Goal: Transaction & Acquisition: Purchase product/service

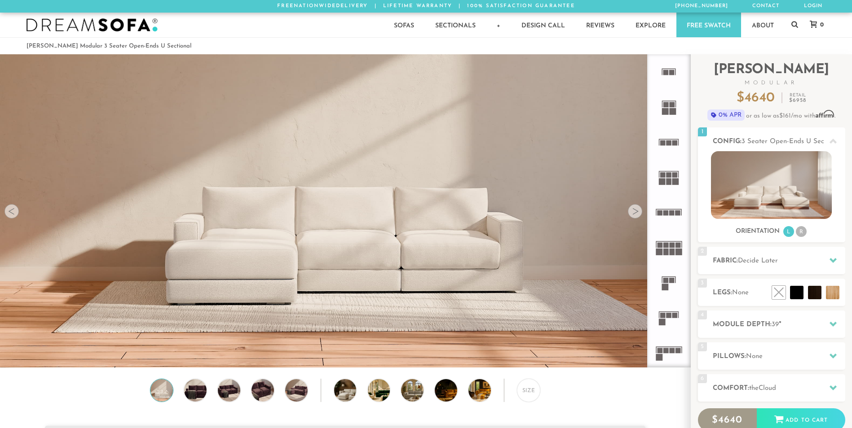
click at [155, 394] on img at bounding box center [161, 390] width 27 height 22
drag, startPoint x: 203, startPoint y: 396, endPoint x: 212, endPoint y: 400, distance: 9.7
click at [203, 397] on img at bounding box center [195, 390] width 27 height 22
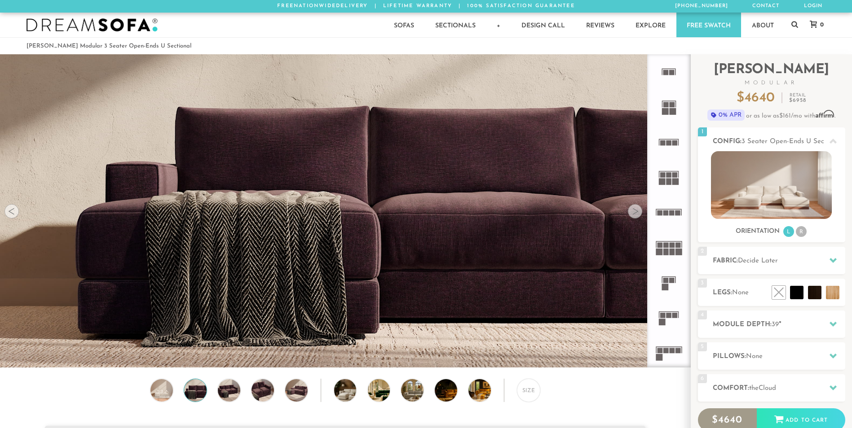
click at [249, 400] on div "Size" at bounding box center [345, 393] width 690 height 28
drag, startPoint x: 310, startPoint y: 398, endPoint x: 301, endPoint y: 399, distance: 9.0
click at [306, 398] on div "Size" at bounding box center [345, 393] width 690 height 28
click at [301, 399] on img at bounding box center [296, 390] width 27 height 22
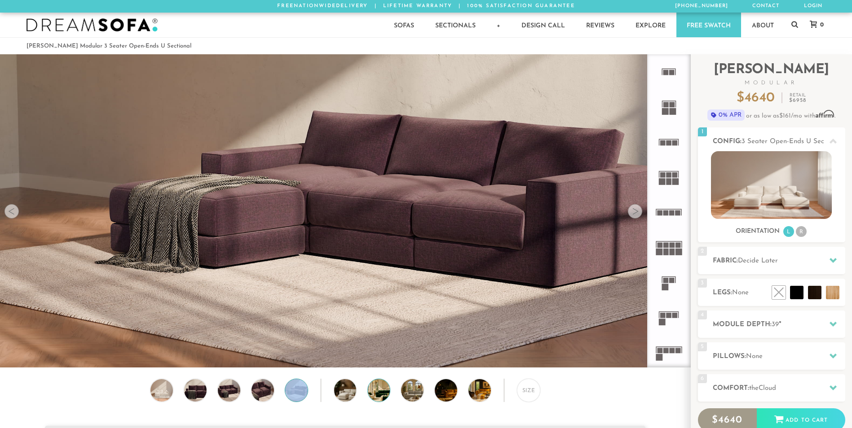
click at [375, 396] on img at bounding box center [388, 390] width 40 height 22
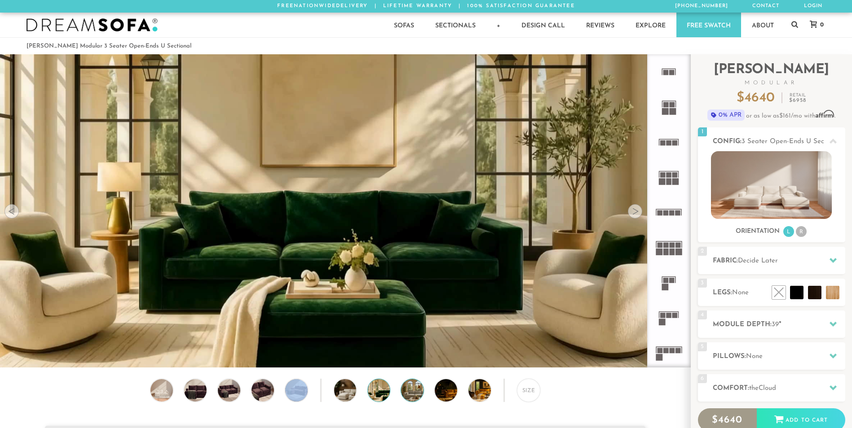
click at [406, 398] on img at bounding box center [421, 390] width 40 height 22
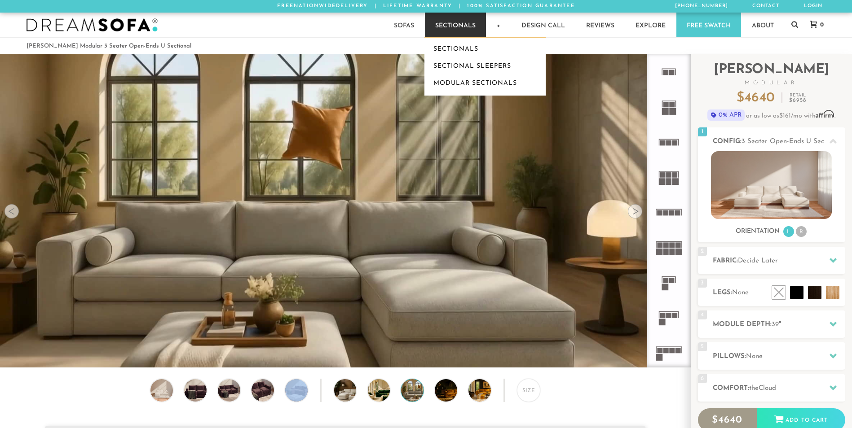
click at [448, 28] on link "Sectionals" at bounding box center [455, 25] width 61 height 25
